Goal: Transaction & Acquisition: Purchase product/service

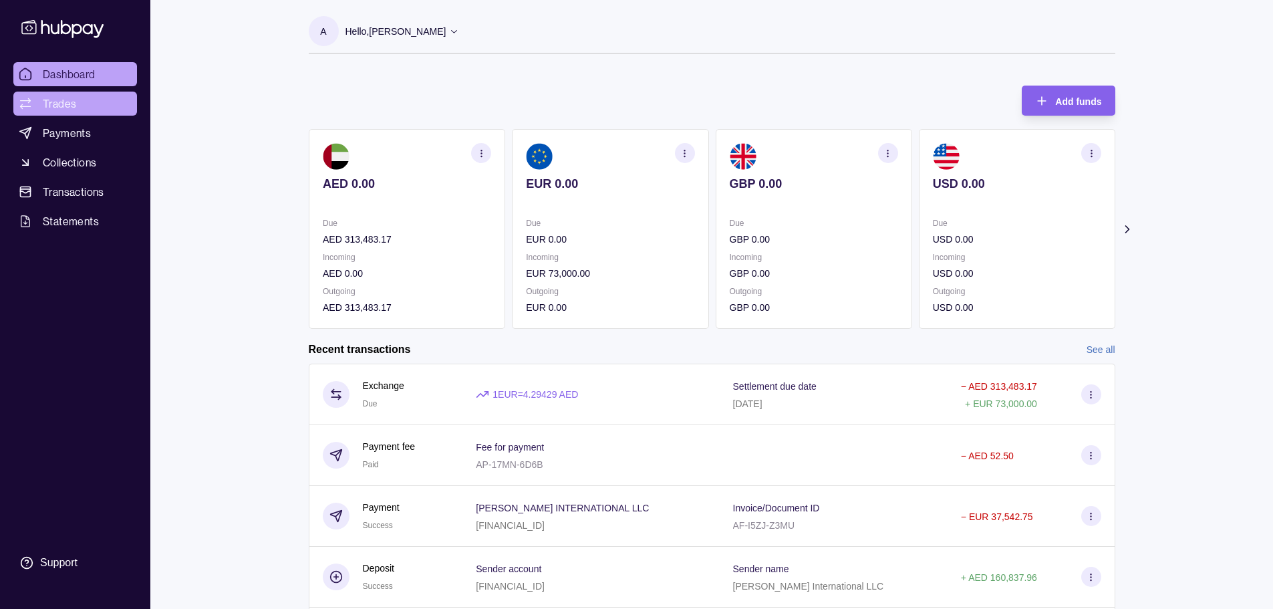
click at [47, 102] on span "Trades" at bounding box center [59, 104] width 33 height 16
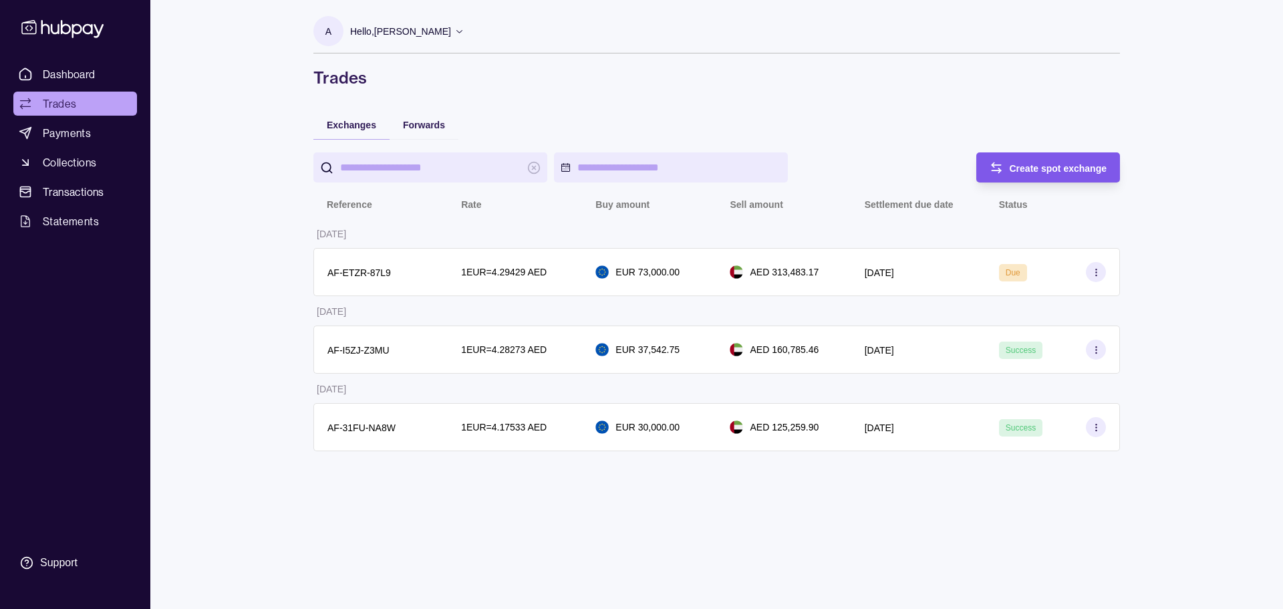
click at [1011, 167] on span "Create spot exchange" at bounding box center [1059, 168] width 98 height 11
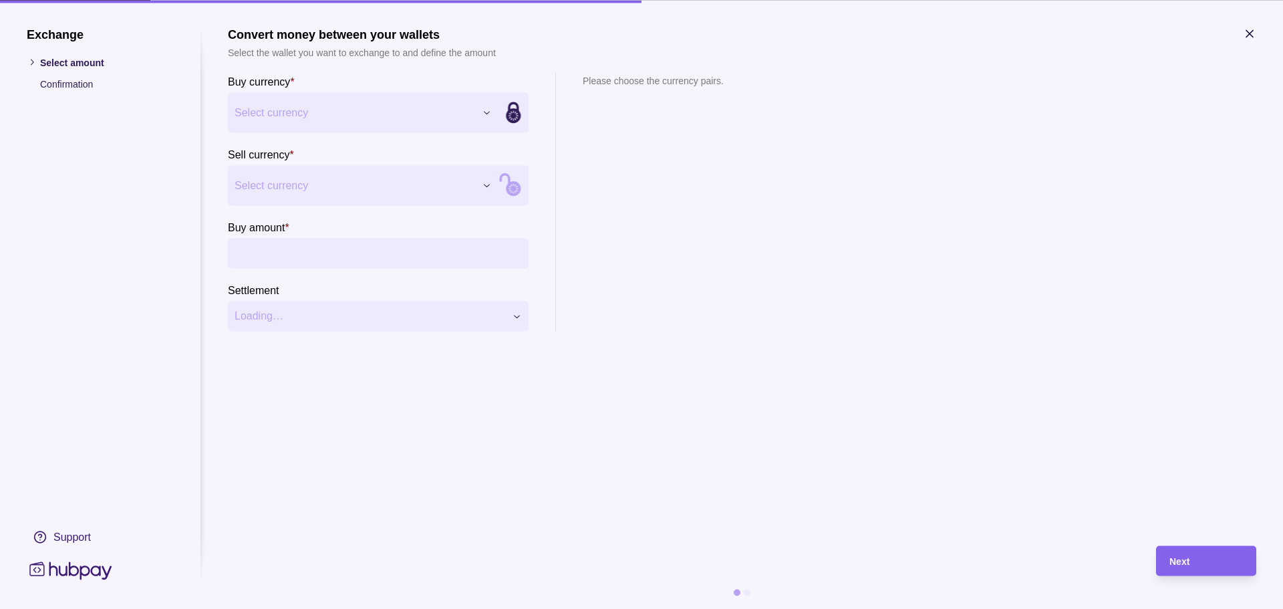
click at [412, 608] on div "Exchange Select amount Confirmation Support Convert money between your wallets …" at bounding box center [641, 609] width 1283 height 0
click at [293, 608] on div "Exchange Select amount Confirmation Support Convert money between your wallets …" at bounding box center [641, 609] width 1283 height 0
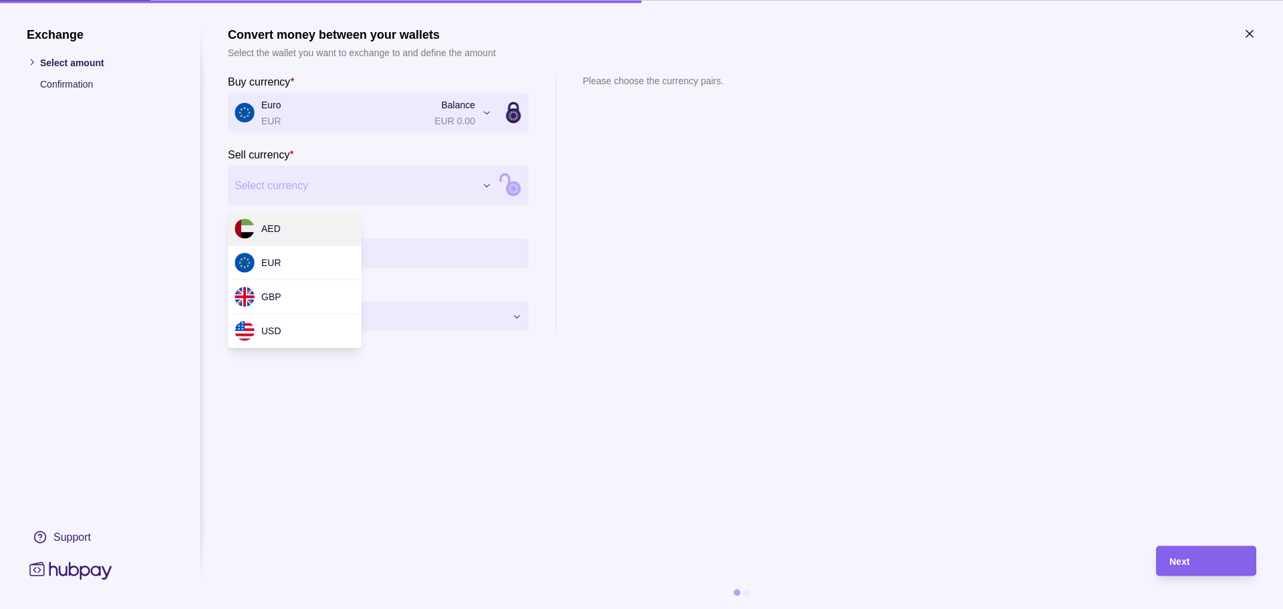
drag, startPoint x: 290, startPoint y: 227, endPoint x: 295, endPoint y: 232, distance: 7.6
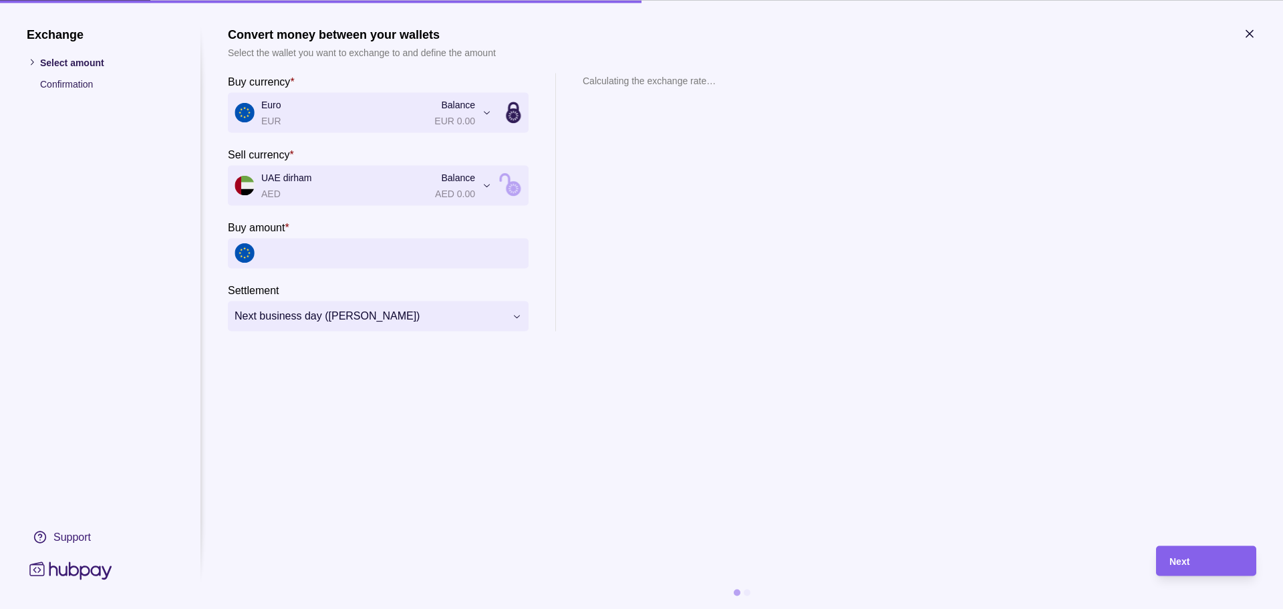
click at [289, 261] on input "Buy amount *" at bounding box center [391, 253] width 261 height 30
type input "******"
click at [1252, 33] on icon "button" at bounding box center [1249, 33] width 13 height 13
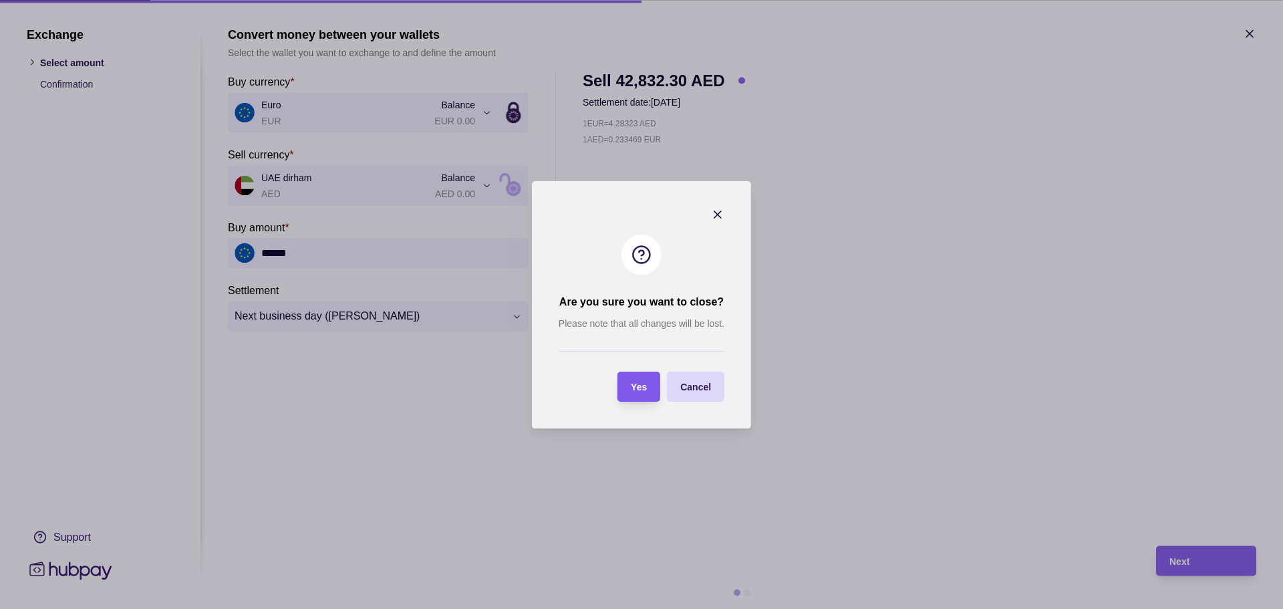
click at [624, 392] on div "button" at bounding box center [617, 386] width 13 height 13
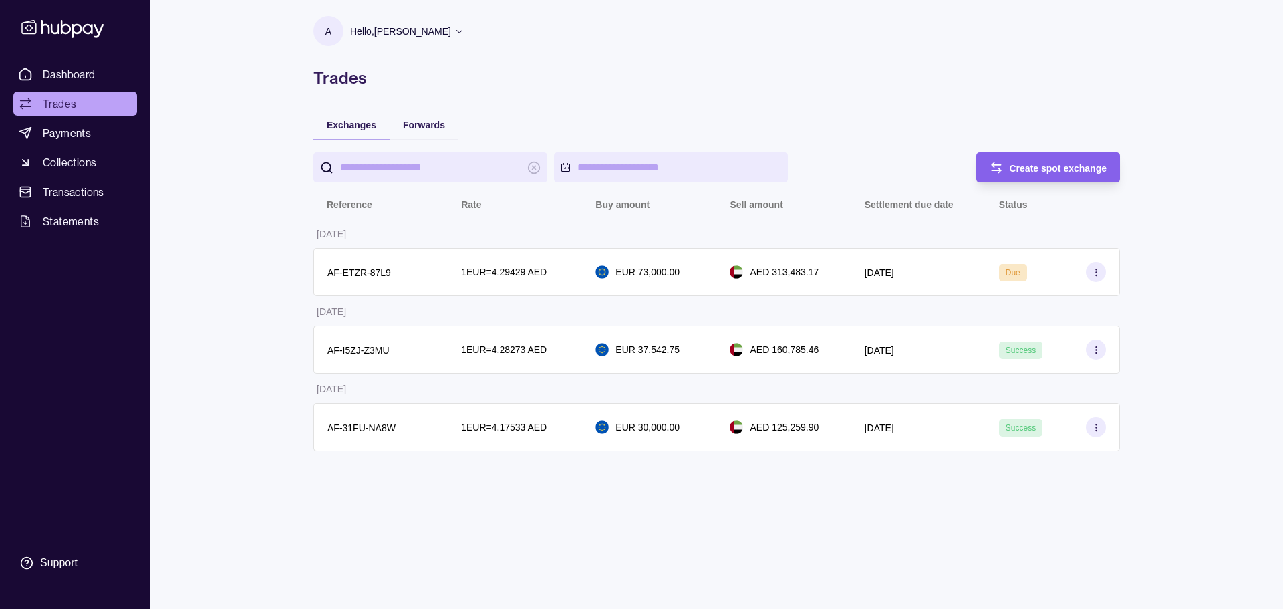
click at [393, 27] on p "Hello, [PERSON_NAME]" at bounding box center [400, 31] width 101 height 15
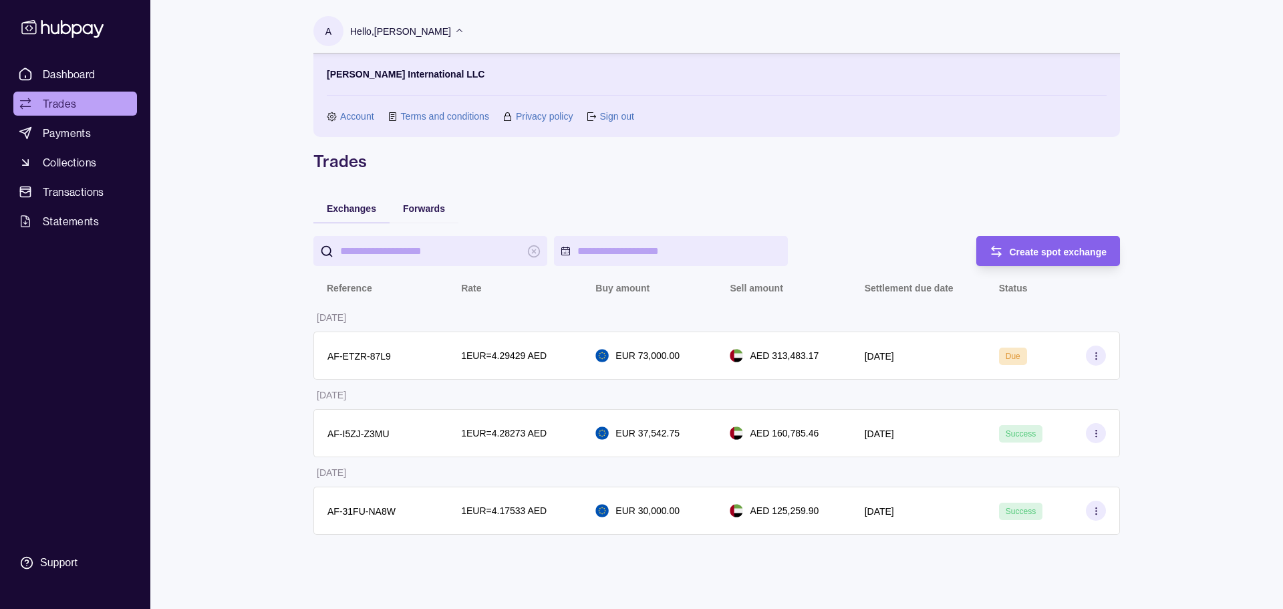
click at [610, 119] on link "Sign out" at bounding box center [616, 116] width 34 height 15
